Goal: Task Accomplishment & Management: Use online tool/utility

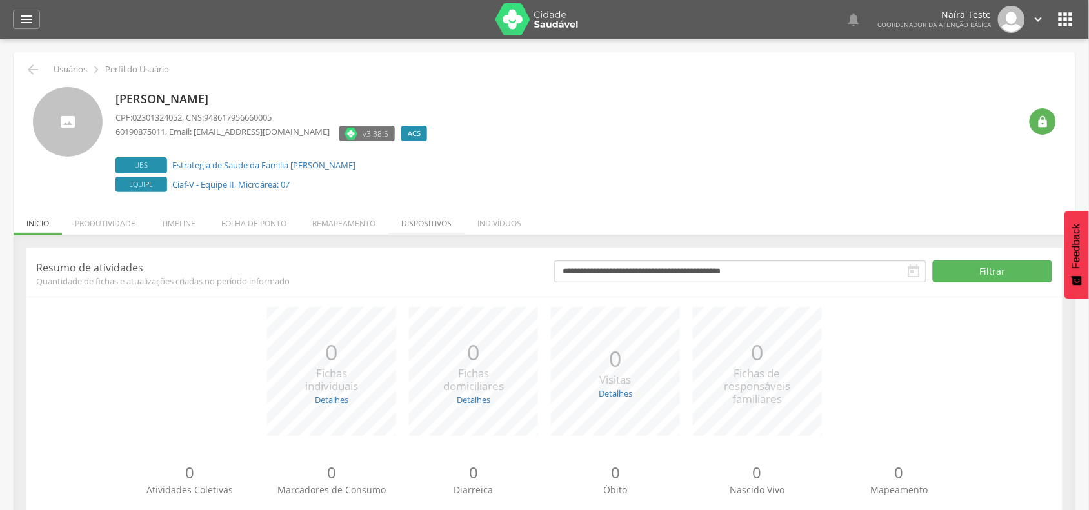
click at [421, 227] on li "Dispositivos" at bounding box center [426, 220] width 76 height 30
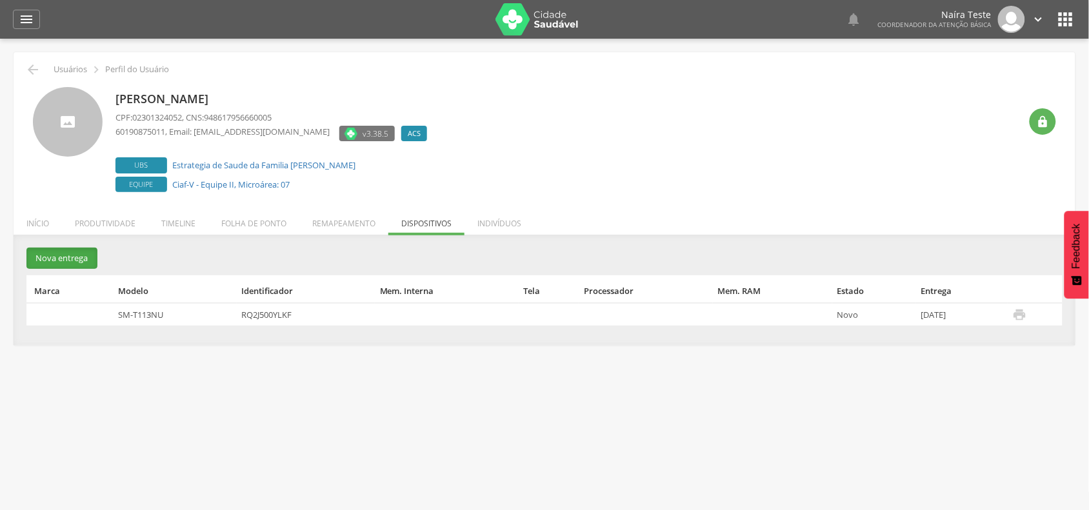
click at [83, 258] on button "Nova entrega" at bounding box center [61, 258] width 71 height 21
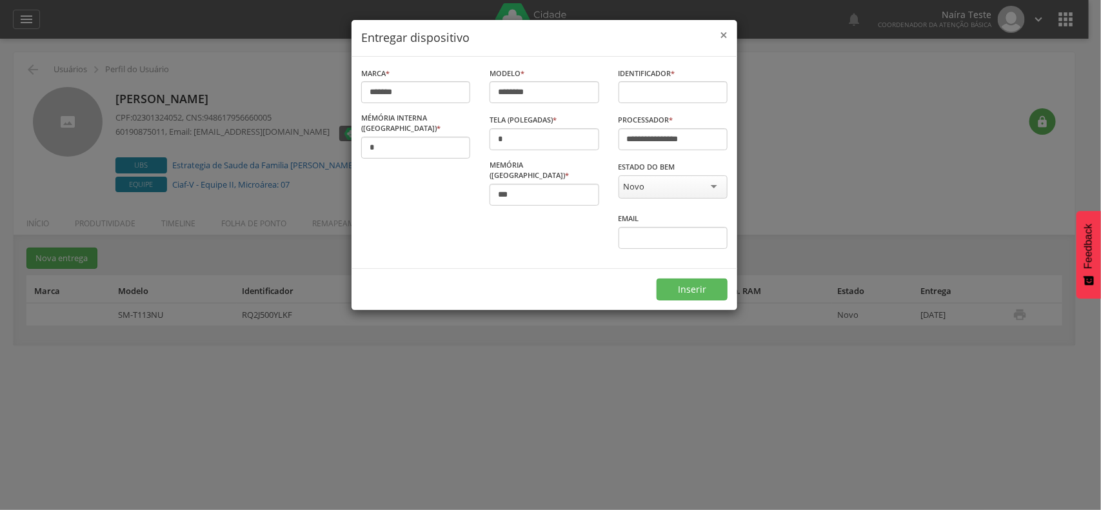
click at [726, 32] on span "×" at bounding box center [724, 35] width 8 height 18
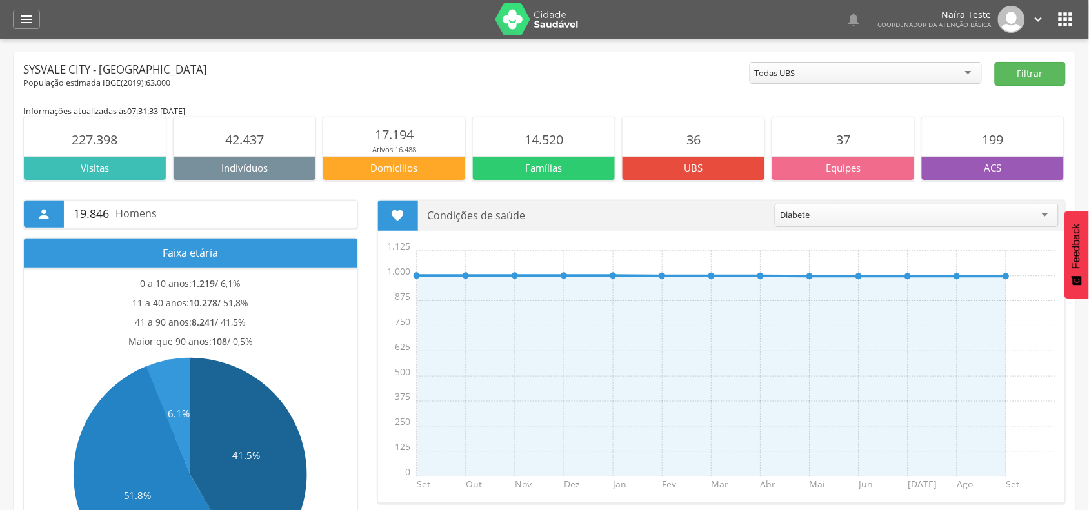
click at [1059, 20] on icon "" at bounding box center [1065, 19] width 21 height 21
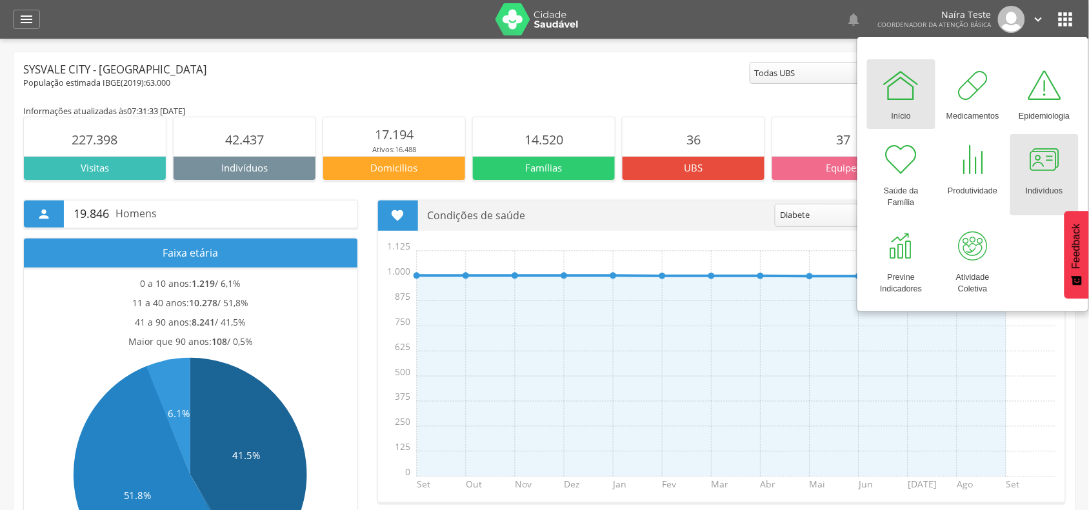
click at [1043, 175] on div at bounding box center [1044, 160] width 39 height 39
